Goal: Transaction & Acquisition: Purchase product/service

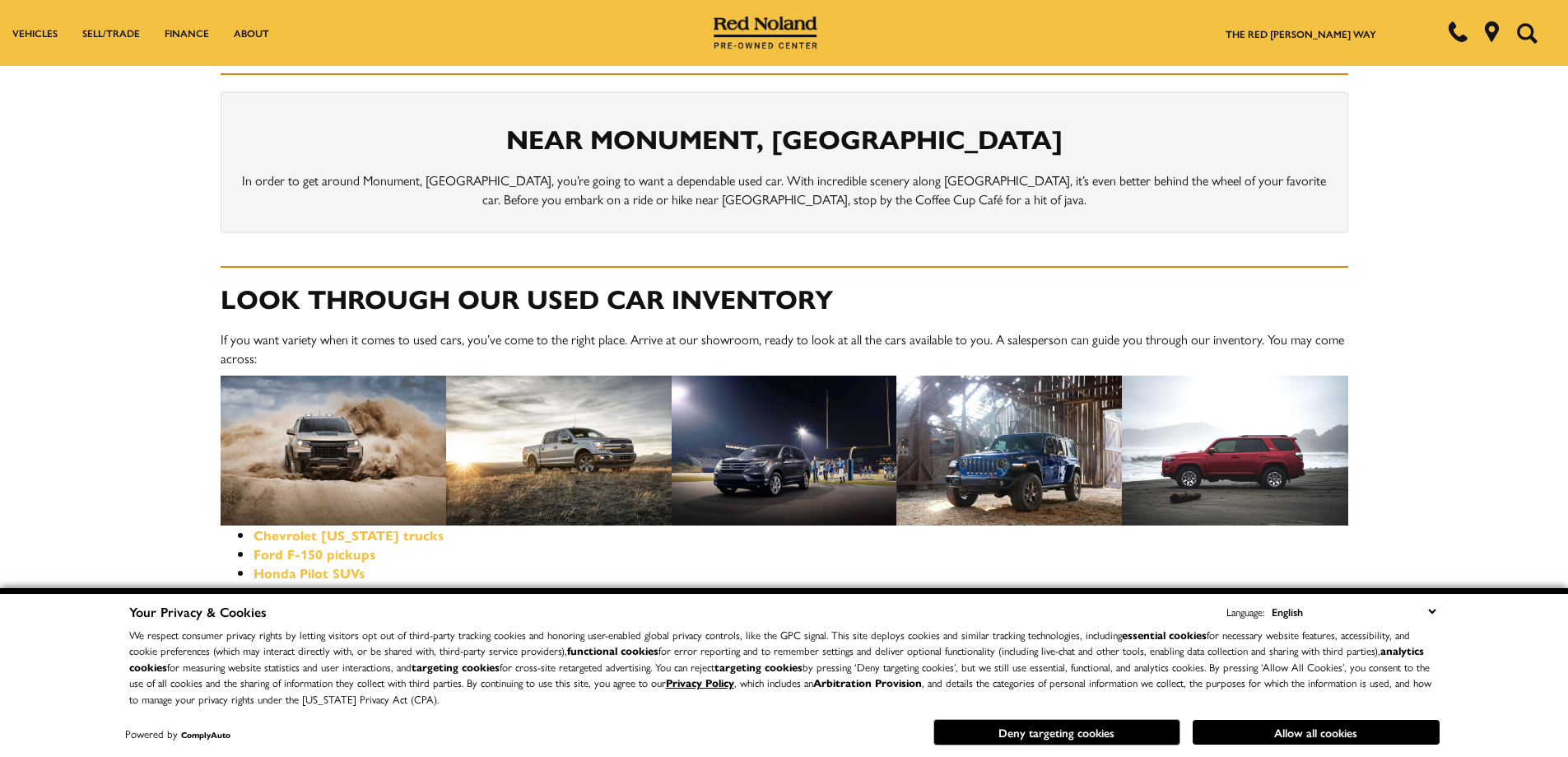
scroll to position [659, 0]
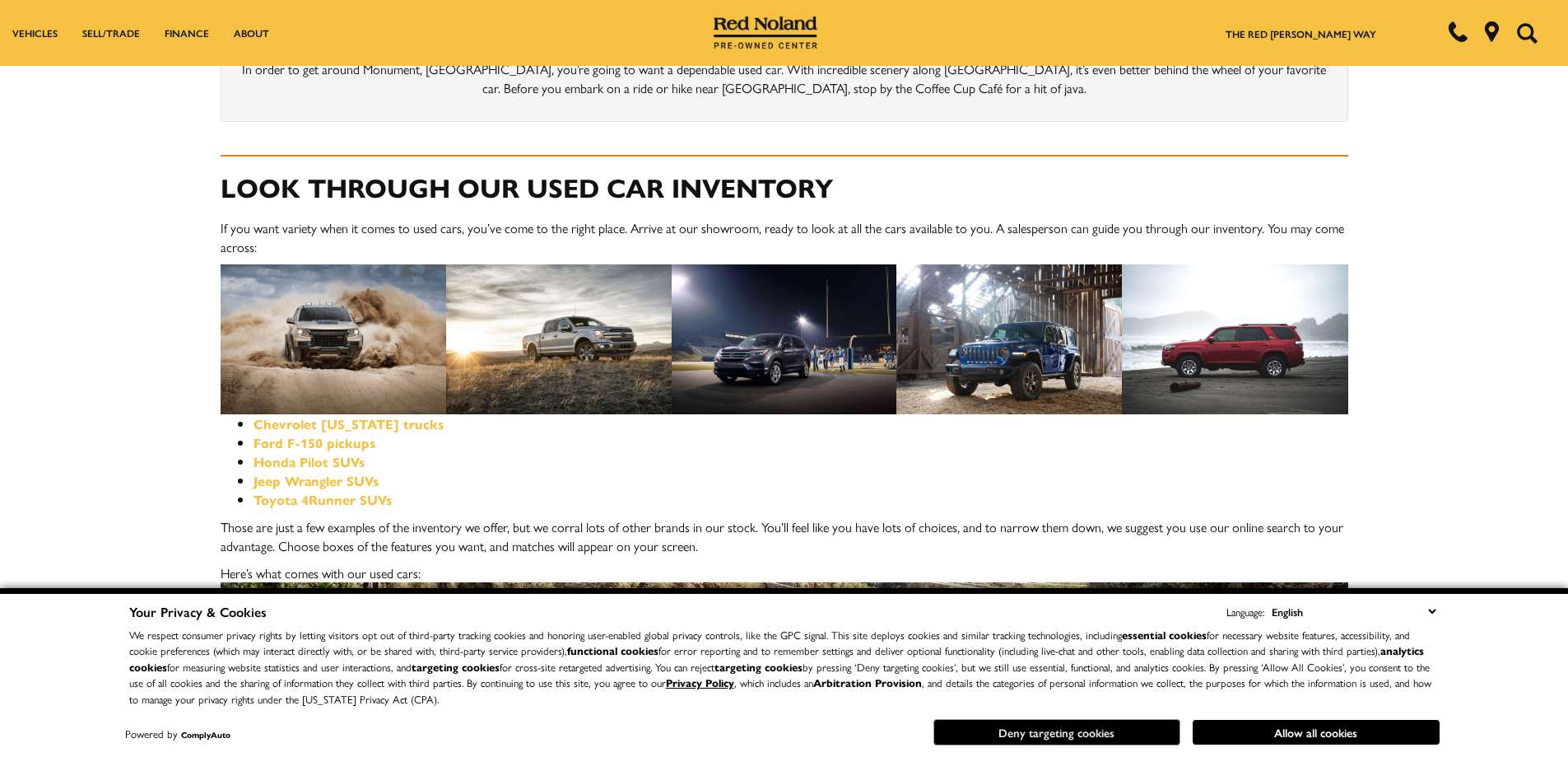
click at [1088, 735] on button "Deny targeting cookies" at bounding box center [1057, 732] width 247 height 27
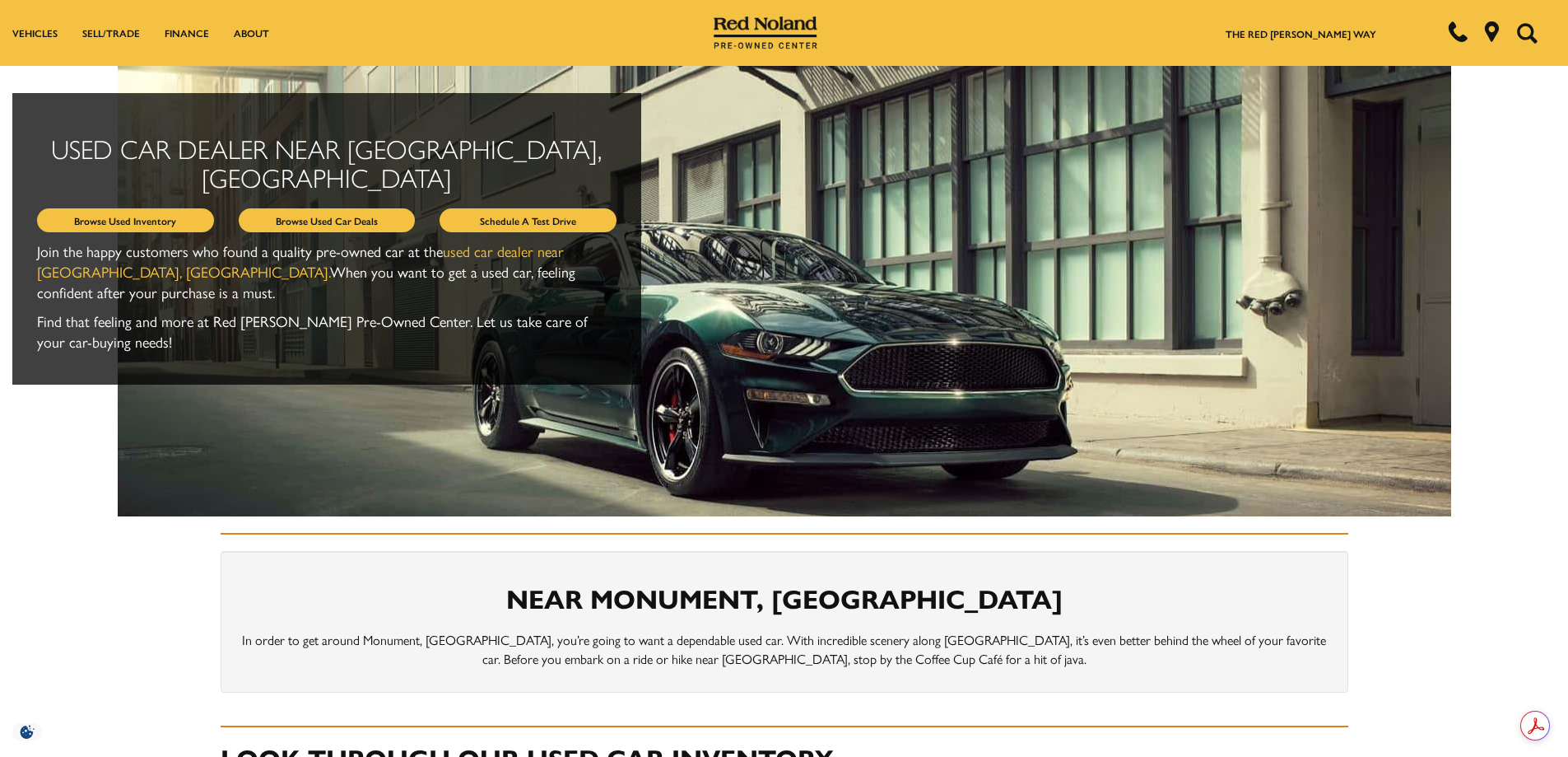
scroll to position [0, 0]
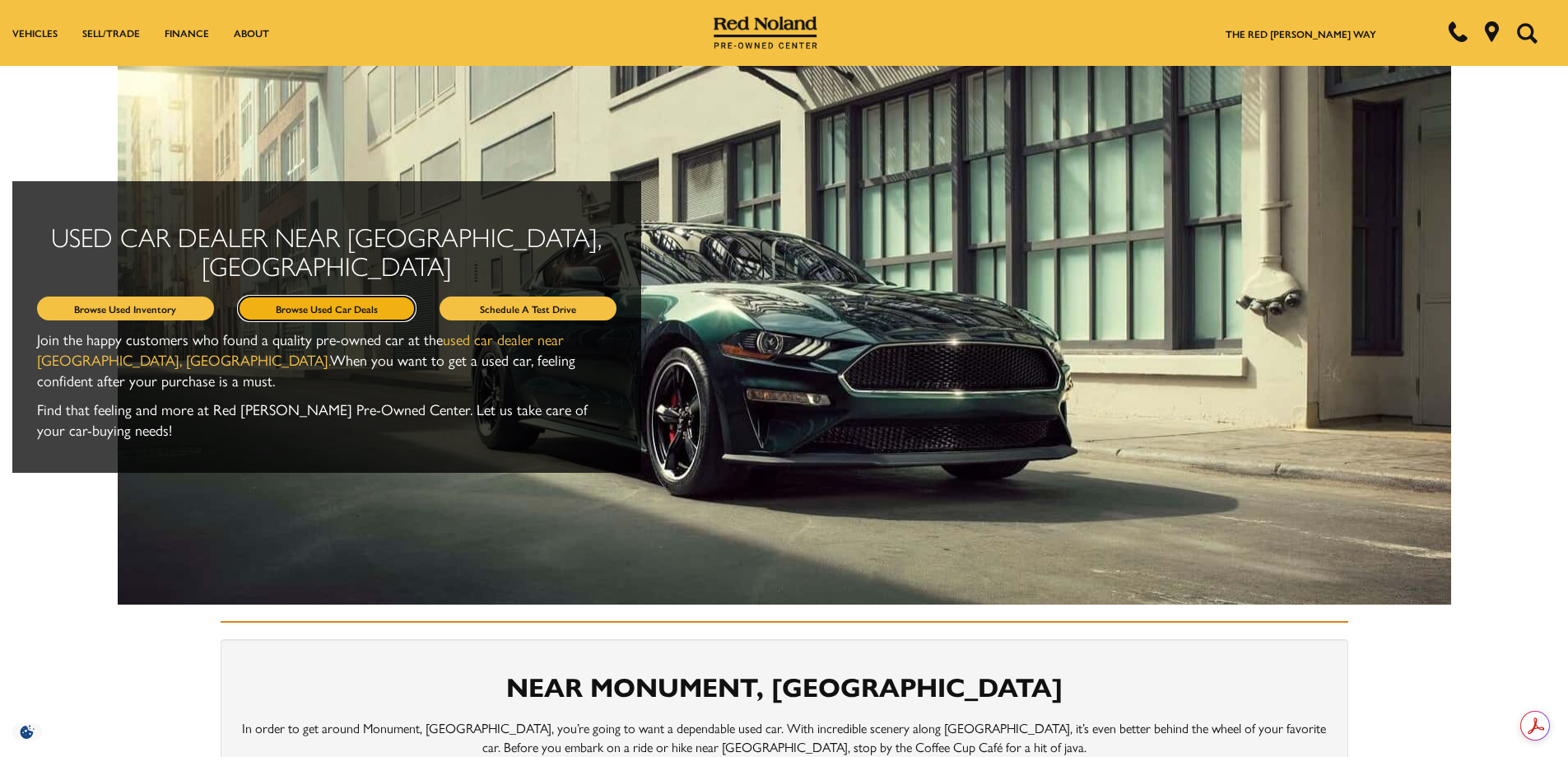
click at [293, 296] on link "Browse Used Car Deals" at bounding box center [327, 308] width 177 height 24
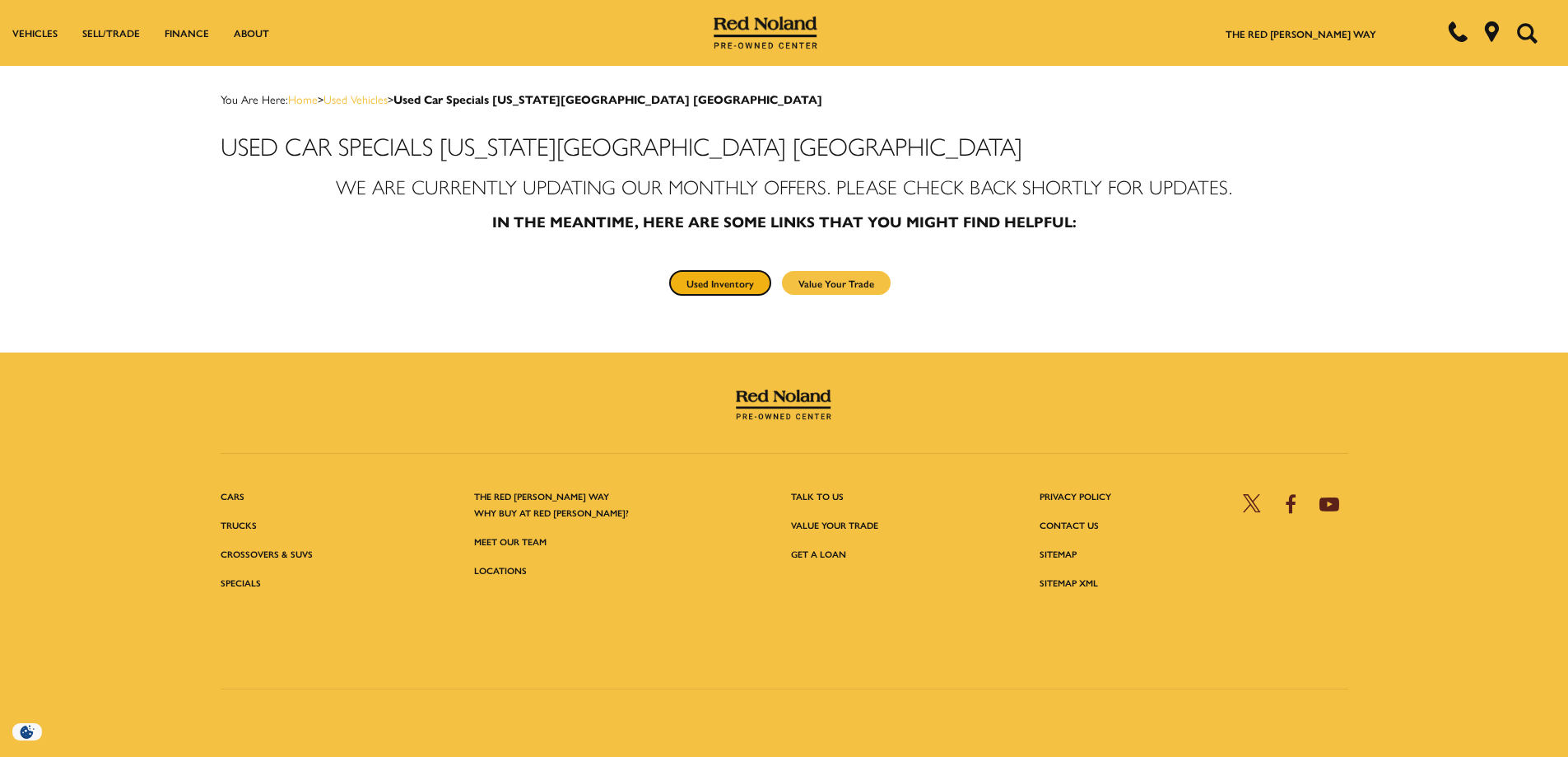
click at [721, 283] on link "Used Inventory" at bounding box center [720, 283] width 100 height 24
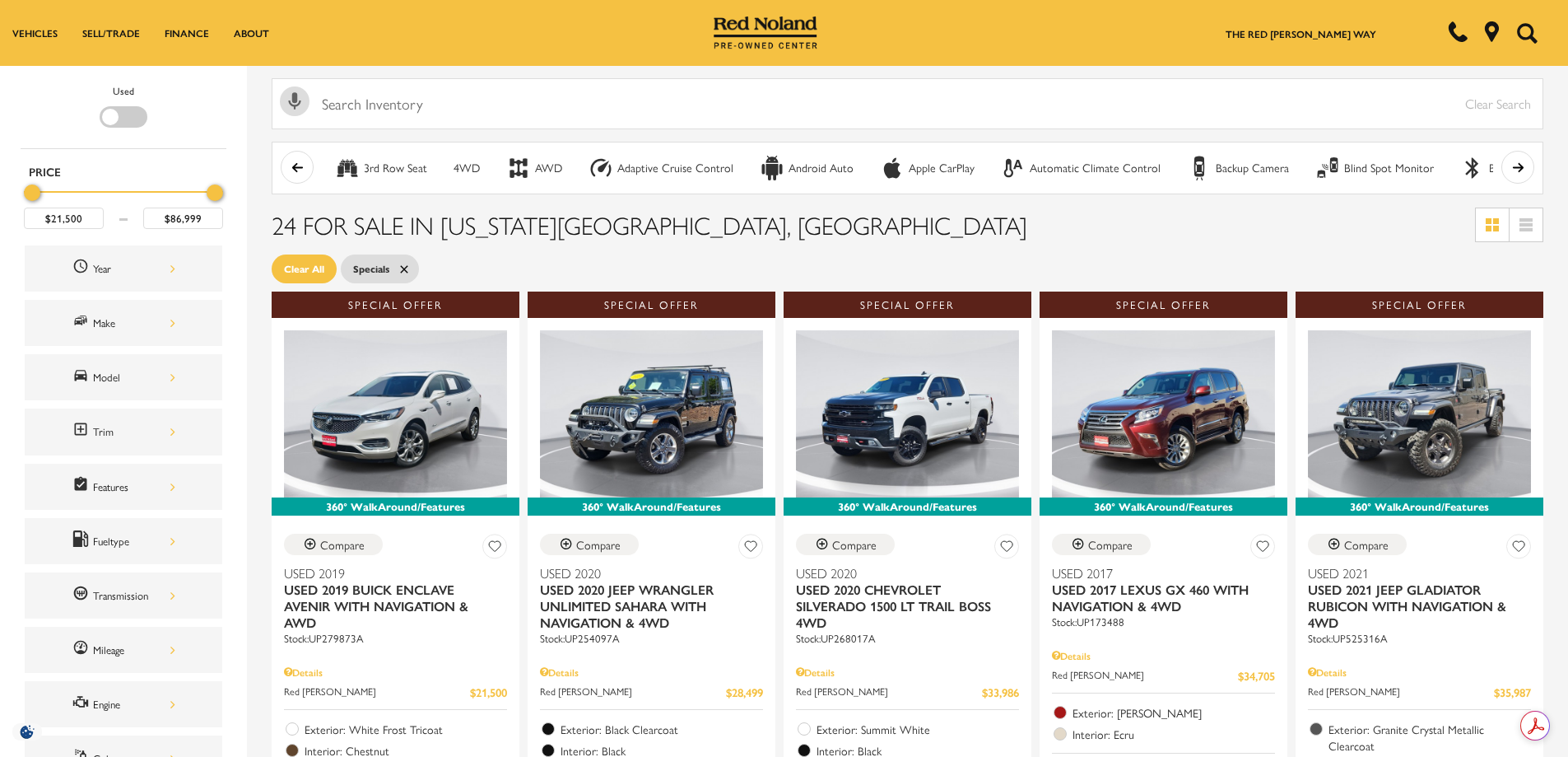
drag, startPoint x: 33, startPoint y: 187, endPoint x: 8, endPoint y: 187, distance: 25.0
click at [8, 187] on div "Used Type Price $21,500 $86,999 Year Make Model Trim Features Fueltype Transmis…" at bounding box center [123, 492] width 247 height 853
